Goal: Entertainment & Leisure: Consume media (video, audio)

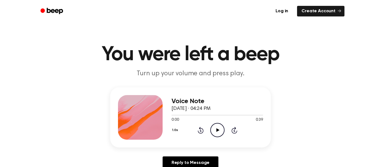
click at [218, 126] on icon "Play Audio" at bounding box center [217, 130] width 14 height 14
click at [216, 138] on div "Voice Note [DATE] · 04:27 PM 0:00 0:38 Your browser does not support the [objec…" at bounding box center [216, 117] width 91 height 45
click at [222, 132] on icon "Play Audio" at bounding box center [217, 130] width 14 height 14
